Goal: Task Accomplishment & Management: Manage account settings

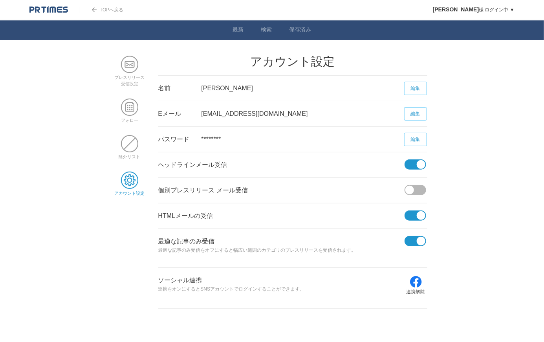
drag, startPoint x: 418, startPoint y: 118, endPoint x: 413, endPoint y: 118, distance: 4.7
click at [418, 118] on link "編集" at bounding box center [415, 113] width 23 height 13
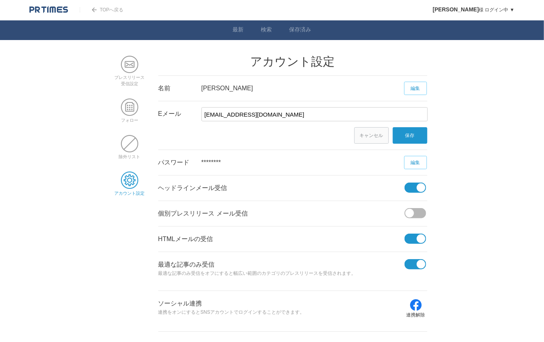
click at [347, 113] on input "[EMAIL_ADDRESS][DOMAIN_NAME]" at bounding box center [315, 114] width 226 height 14
click at [403, 131] on link "保存" at bounding box center [410, 135] width 35 height 17
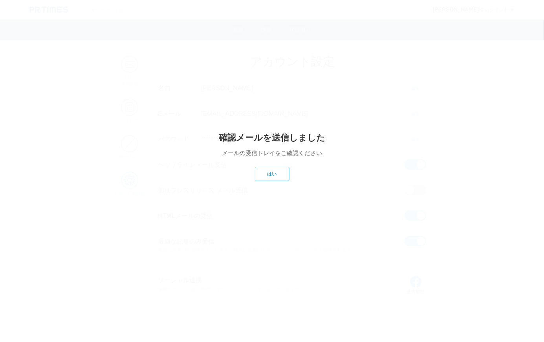
click at [283, 174] on link "はい" at bounding box center [272, 174] width 35 height 14
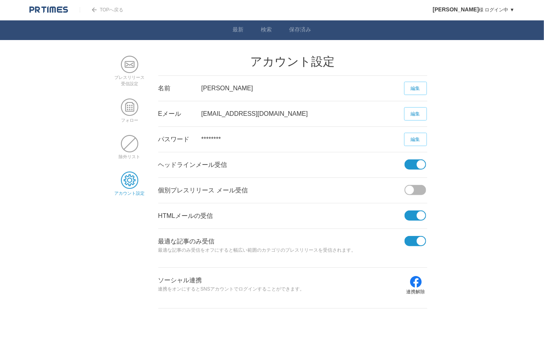
drag, startPoint x: 405, startPoint y: 110, endPoint x: 393, endPoint y: 115, distance: 12.7
click at [405, 110] on link "編集" at bounding box center [415, 113] width 23 height 13
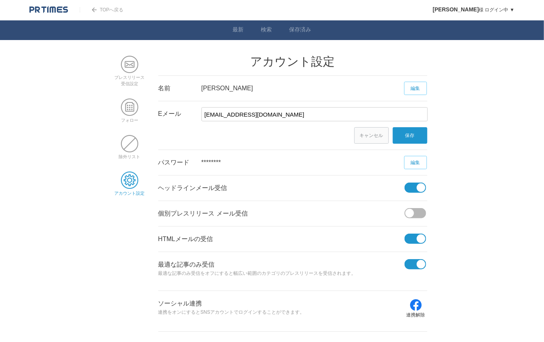
click at [314, 118] on input "[EMAIL_ADDRESS][DOMAIN_NAME]" at bounding box center [315, 114] width 226 height 14
type input "[EMAIL_ADDRESS]"
click at [420, 141] on link "保存" at bounding box center [410, 135] width 35 height 17
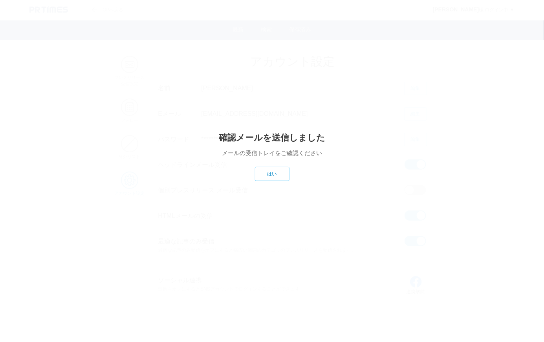
click at [268, 175] on link "はい" at bounding box center [272, 174] width 35 height 14
